Goal: Task Accomplishment & Management: Complete application form

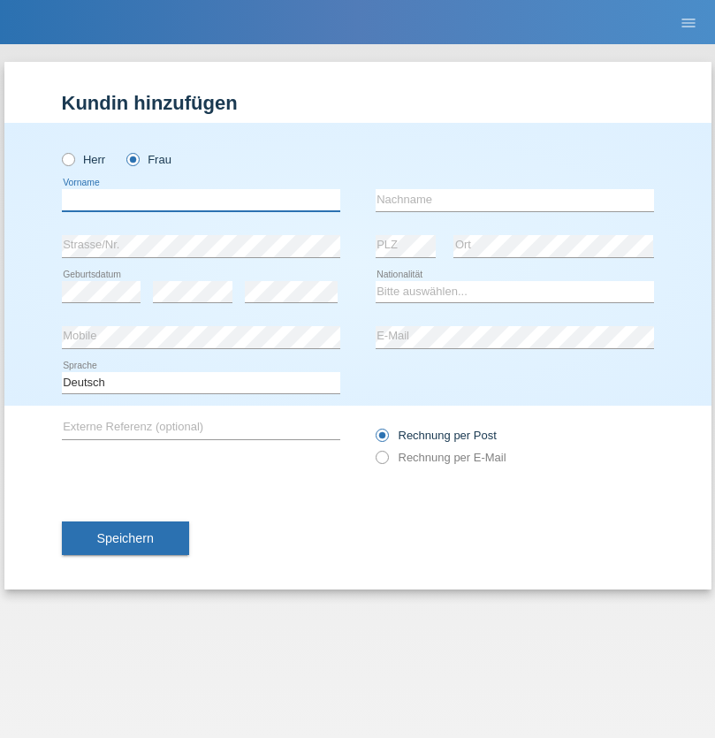
click at [201, 200] on input "text" at bounding box center [201, 200] width 278 height 22
type input "Luca"
click at [515, 200] on input "text" at bounding box center [515, 200] width 278 height 22
type input "Lamoli"
select select "HU"
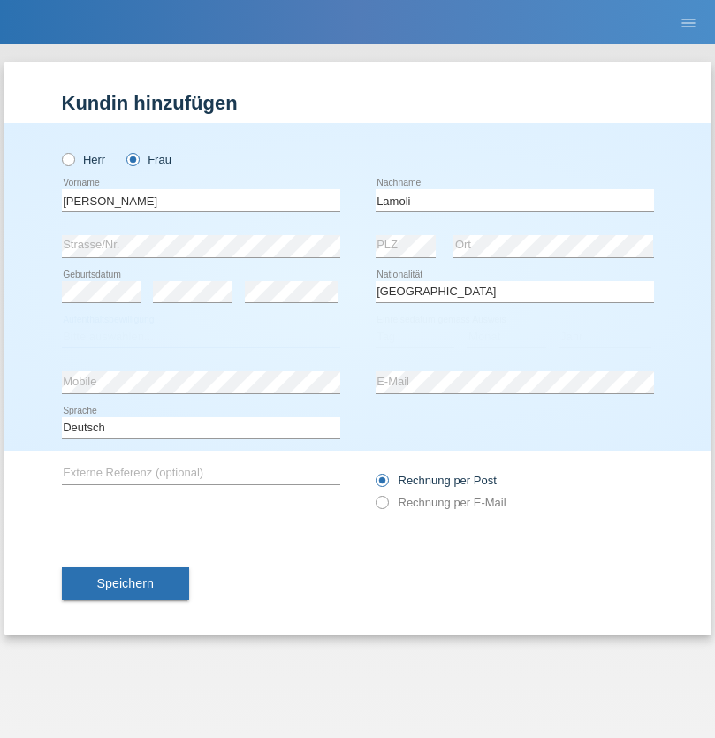
select select "C"
select select "12"
select select "01"
select select "2014"
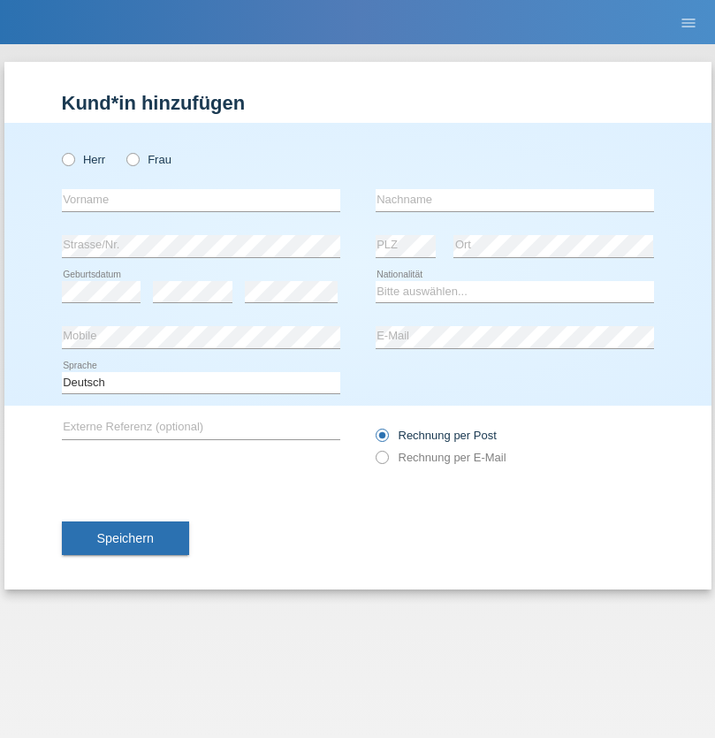
radio input "true"
click at [201, 200] on input "text" at bounding box center [201, 200] width 278 height 22
type input "Simon"
click at [515, 200] on input "text" at bounding box center [515, 200] width 278 height 22
type input "silva"
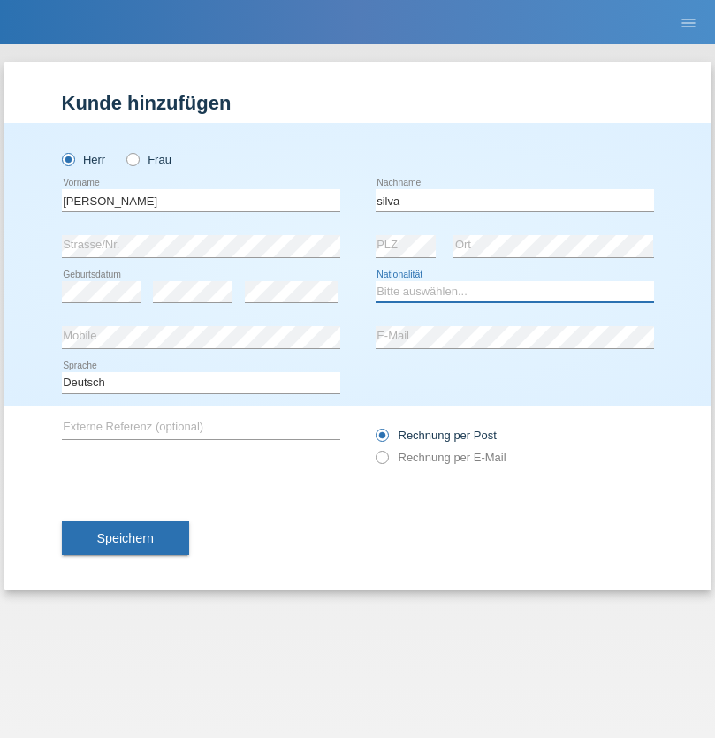
select select "CH"
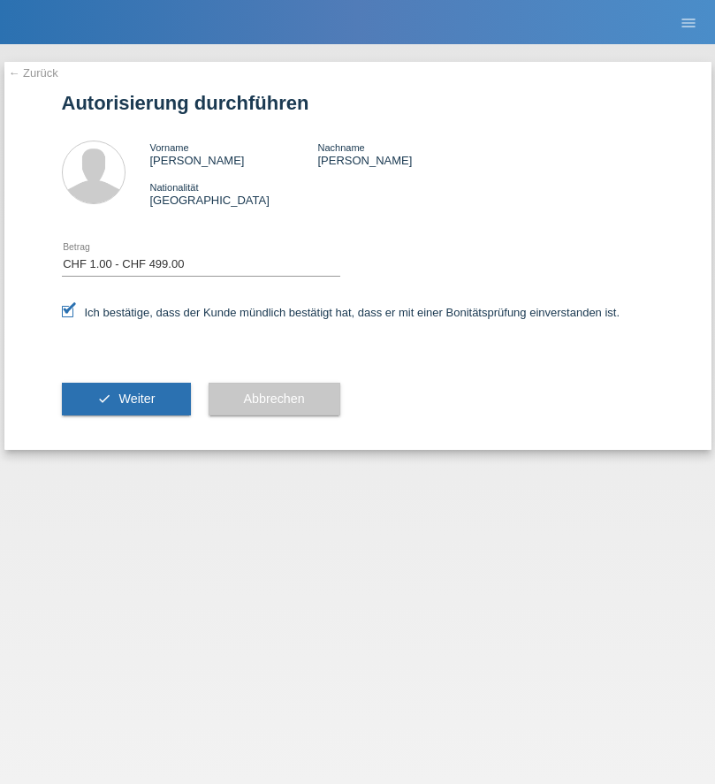
select select "1"
click at [126, 399] on span "Weiter" at bounding box center [136, 399] width 36 height 14
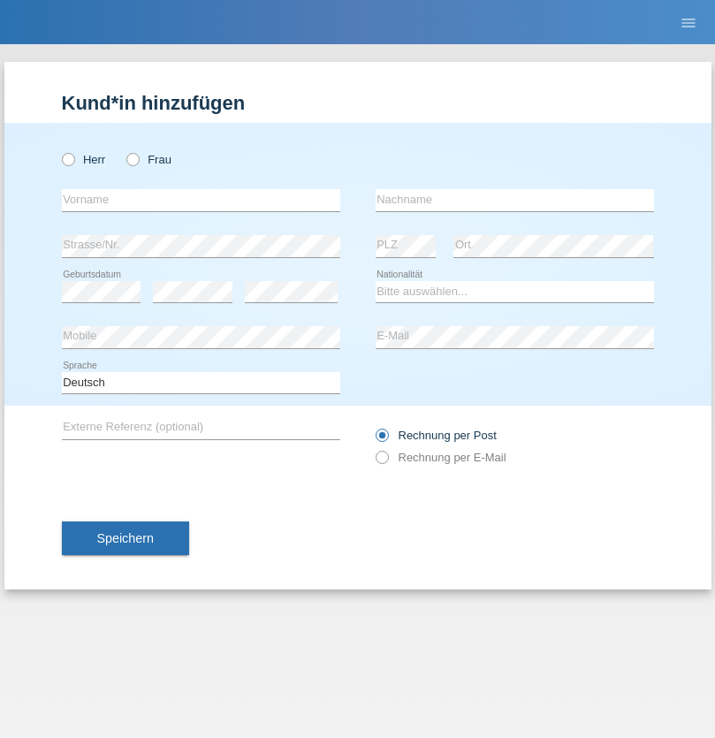
radio input "true"
click at [201, 200] on input "text" at bounding box center [201, 200] width 278 height 22
type input "Din"
click at [515, 200] on input "text" at bounding box center [515, 200] width 278 height 22
type input "Gashi"
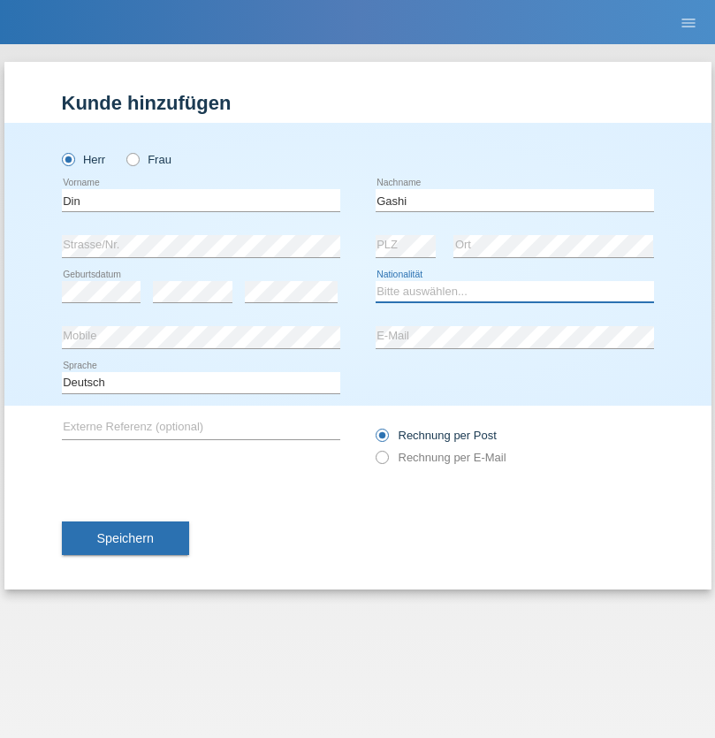
select select "XK"
select select "C"
select select "04"
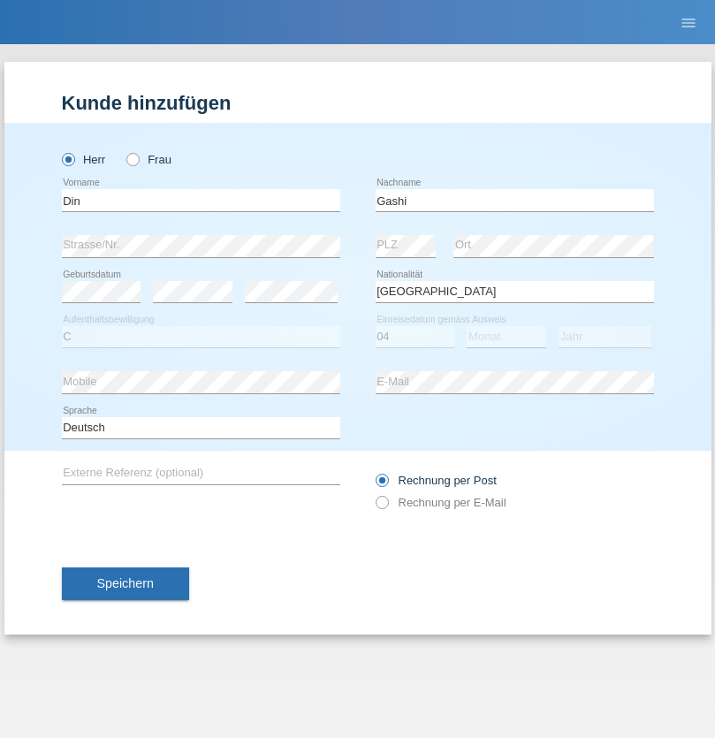
select select "02"
select select "2017"
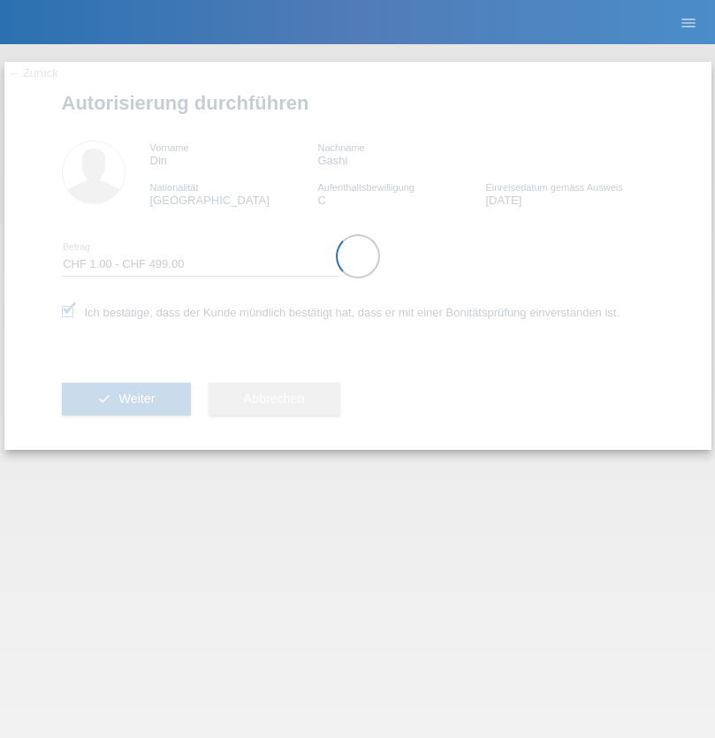
select select "1"
